Goal: Check status: Check status

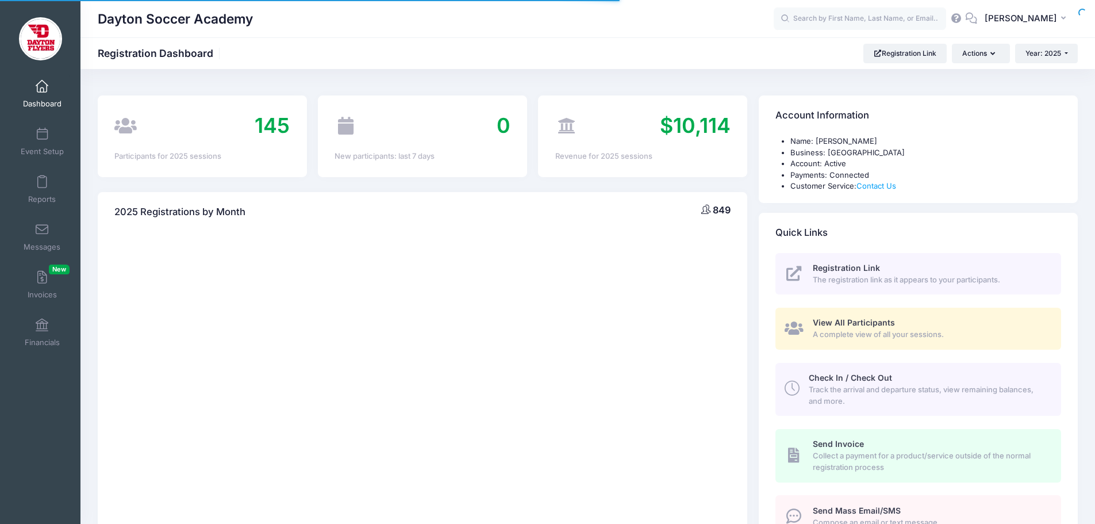
select select
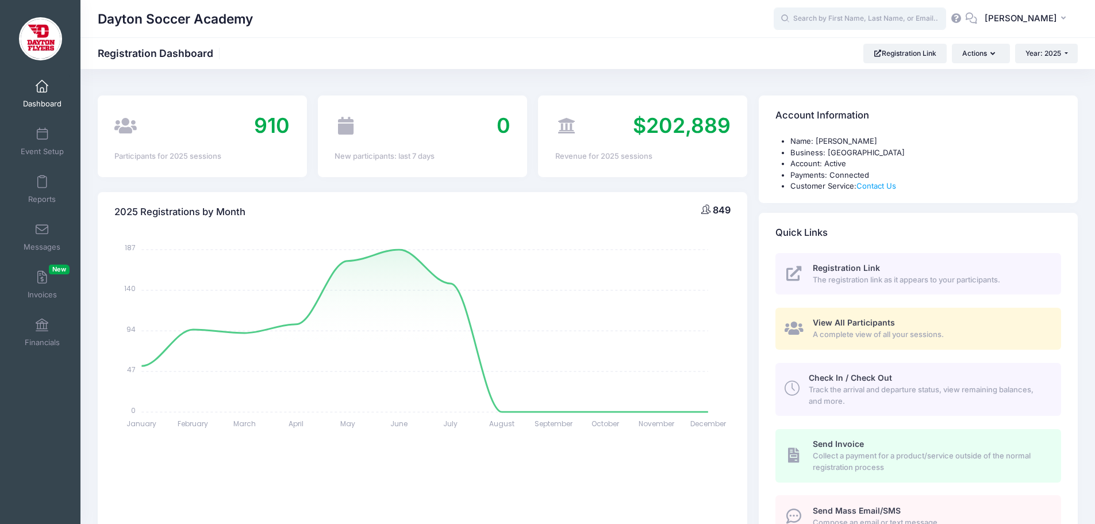
click at [899, 19] on input "text" at bounding box center [860, 18] width 172 height 23
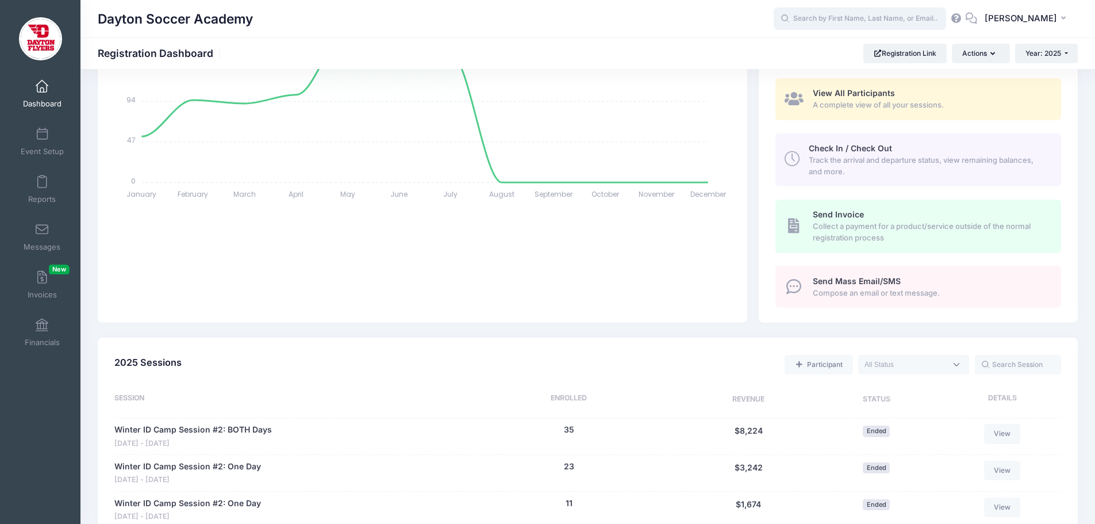
scroll to position [230, 0]
type input "f"
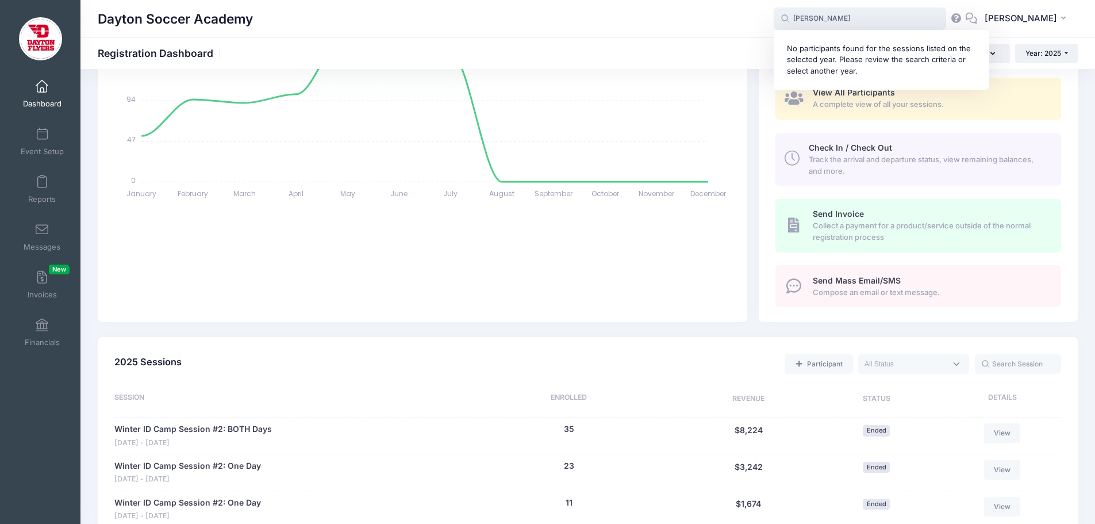
type input "brayden fehring"
click at [748, 48] on div "Dayton Soccer Academy Registration Dashboard Registration Link Actions Year: 20…" at bounding box center [587, 54] width 1014 height 20
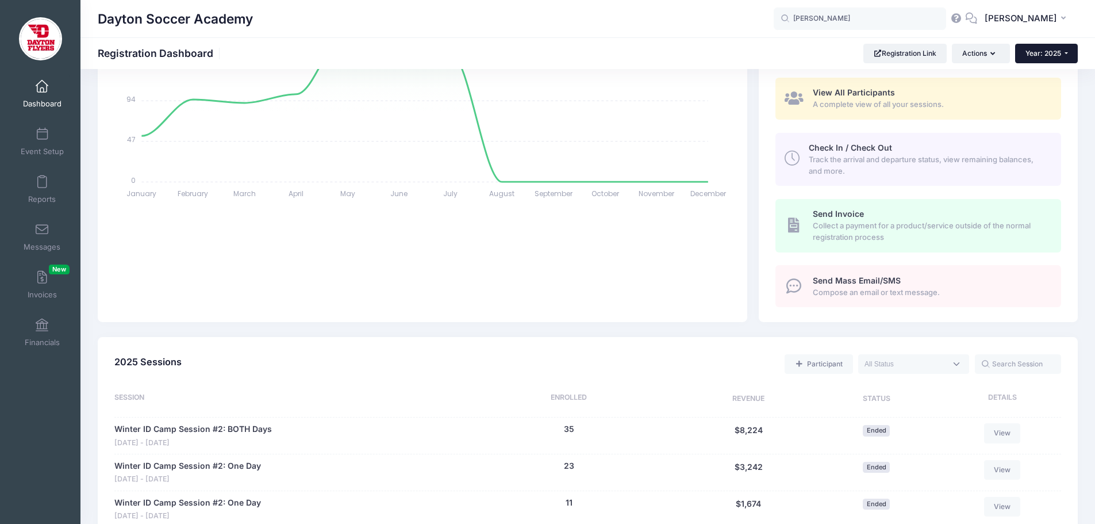
click at [1058, 56] on span "Year: 2025" at bounding box center [1043, 53] width 36 height 9
click at [1038, 90] on link "Year: 2024" at bounding box center [1052, 90] width 75 height 15
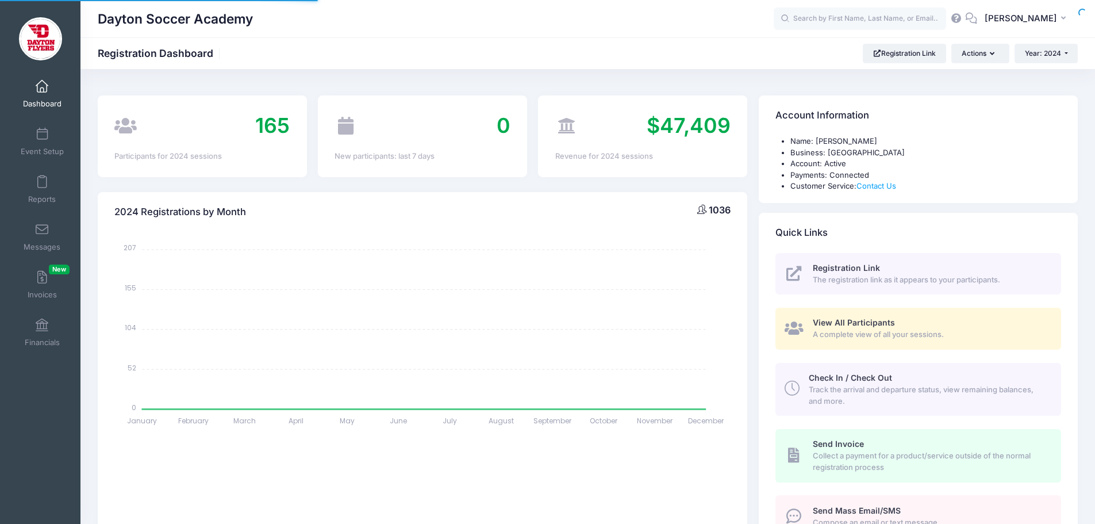
select select
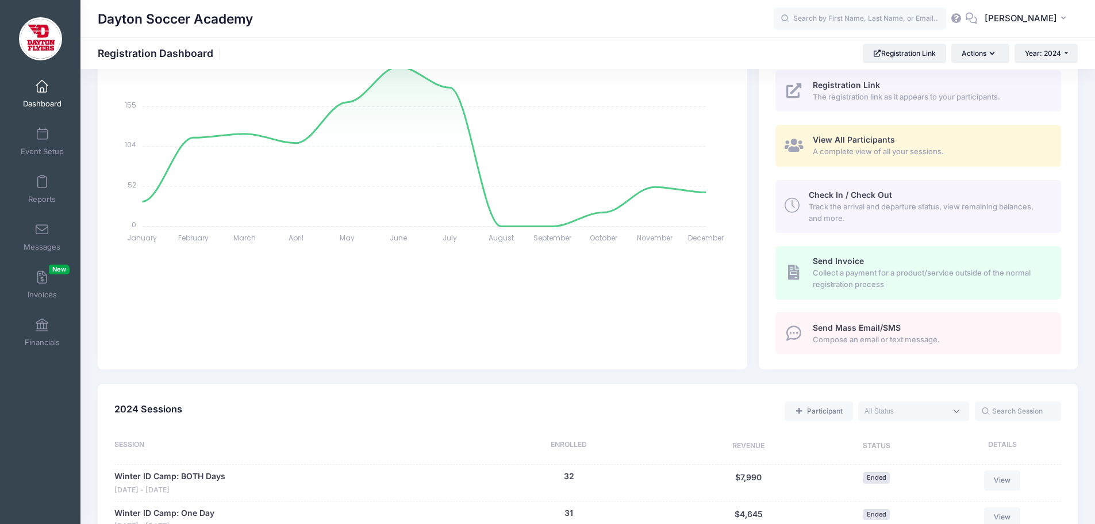
scroll to position [230, 0]
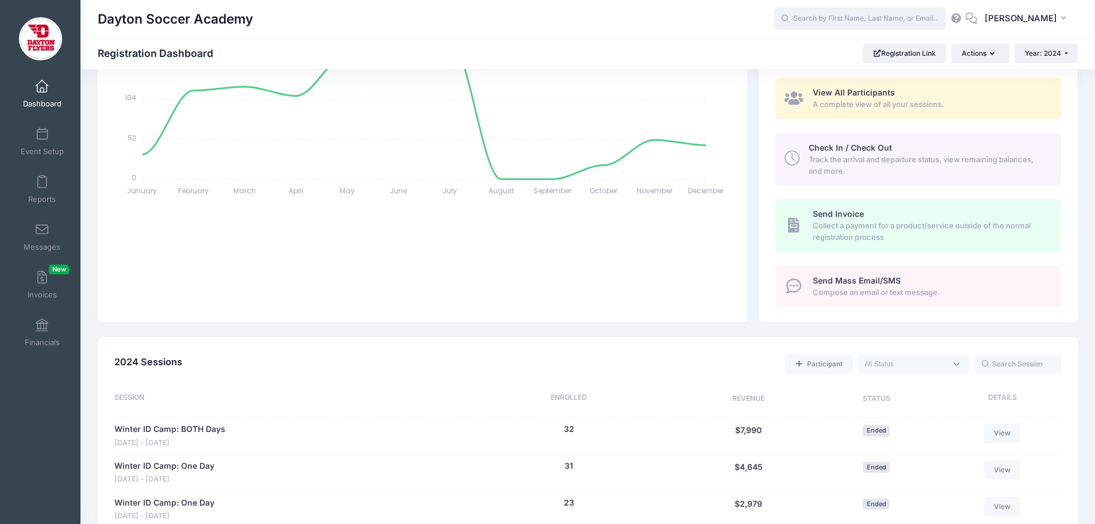
click at [826, 16] on input "text" at bounding box center [860, 18] width 172 height 23
type input "brayden feh"
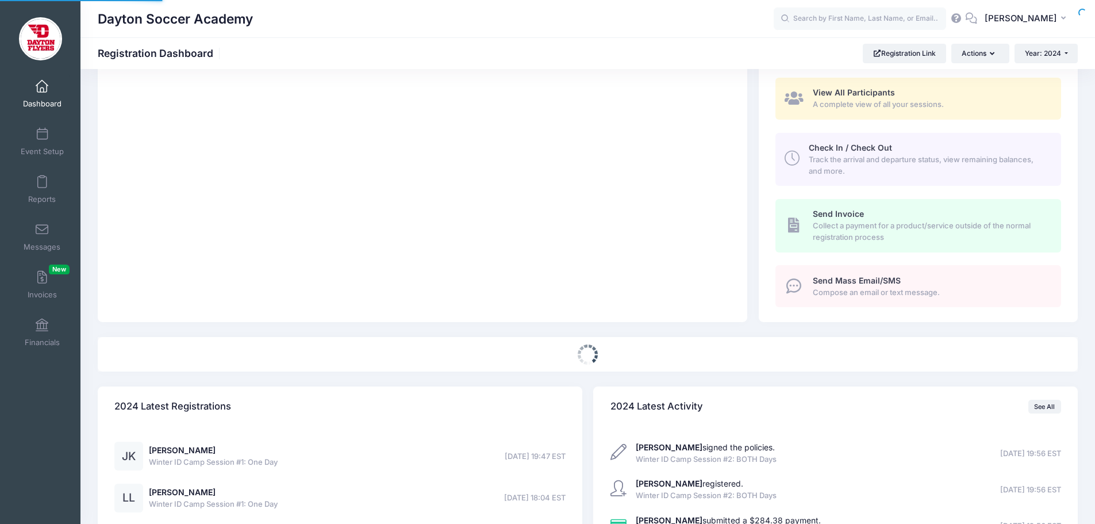
select select
